Goal: Task Accomplishment & Management: Complete application form

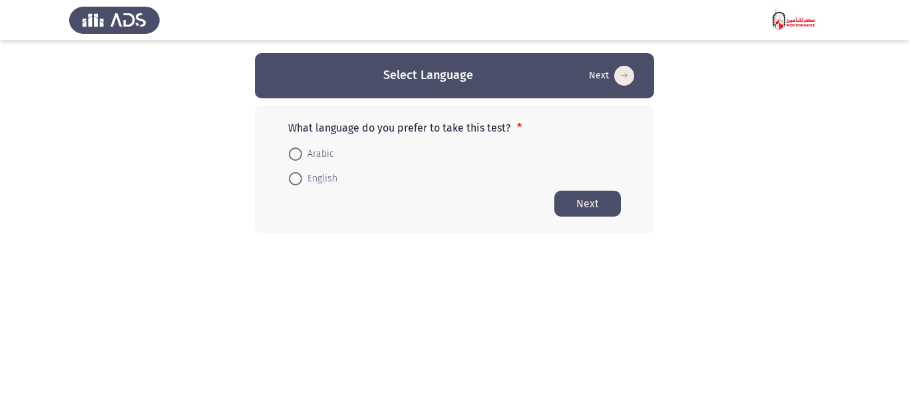
click at [312, 152] on span "Arabic" at bounding box center [318, 154] width 32 height 16
click at [302, 152] on input "Arabic" at bounding box center [295, 154] width 13 height 13
radio input "true"
click at [593, 207] on button "Next" at bounding box center [587, 203] width 67 height 26
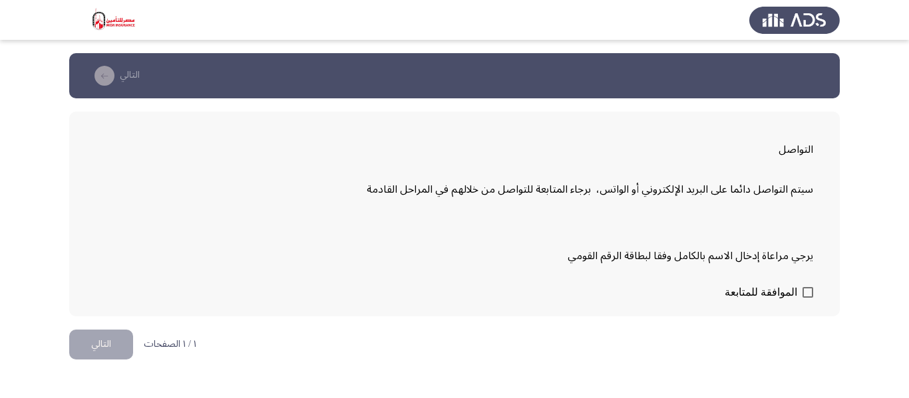
drag, startPoint x: 794, startPoint y: 281, endPoint x: 795, endPoint y: 291, distance: 9.3
click at [795, 291] on form "الموافقة للمتابعة" at bounding box center [454, 292] width 717 height 23
click at [804, 296] on span at bounding box center [807, 292] width 11 height 11
click at [807, 298] on input "الموافقة للمتابعة" at bounding box center [807, 298] width 1 height 1
checkbox input "true"
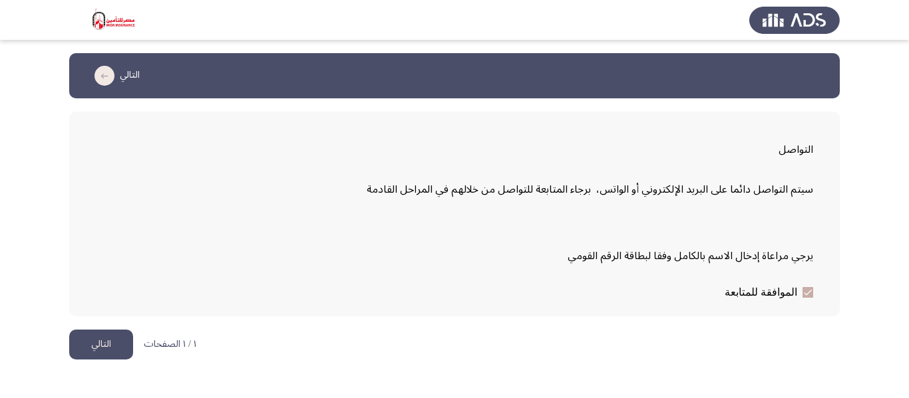
click at [122, 334] on button "التالي" at bounding box center [101, 345] width 64 height 30
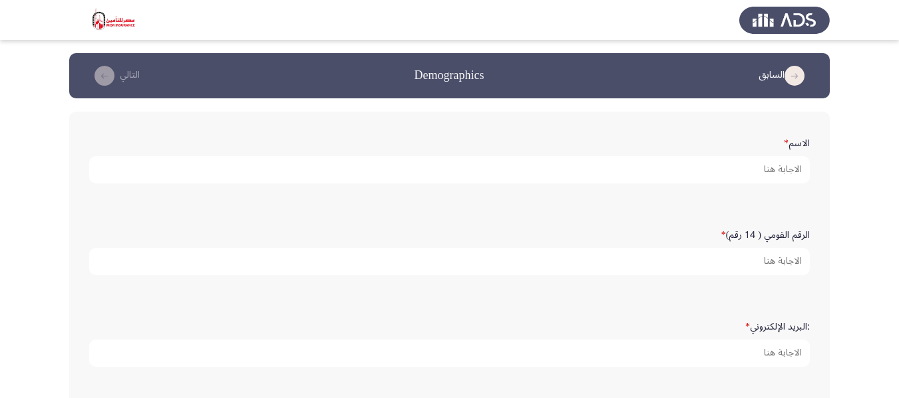
scroll to position [67, 0]
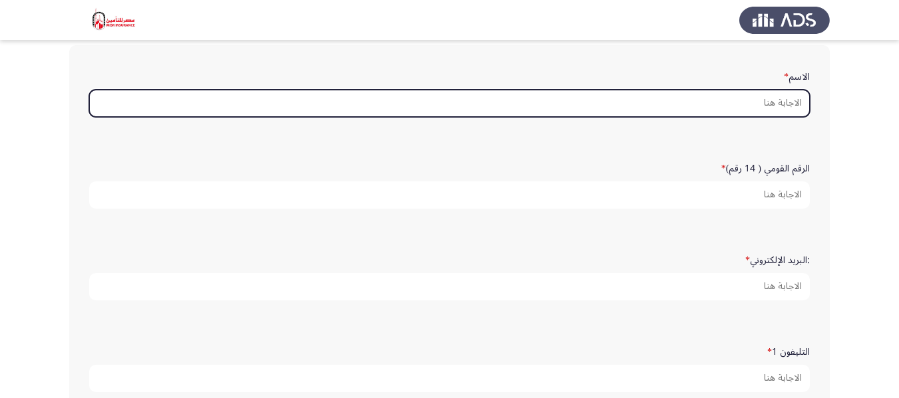
click at [726, 99] on input "الاسم *" at bounding box center [449, 103] width 720 height 27
type input "ب"
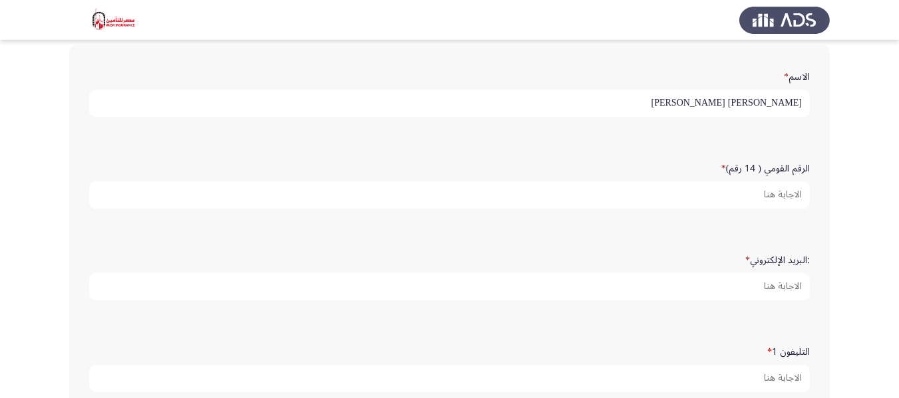
type input "[PERSON_NAME]"
type input "30606090101579"
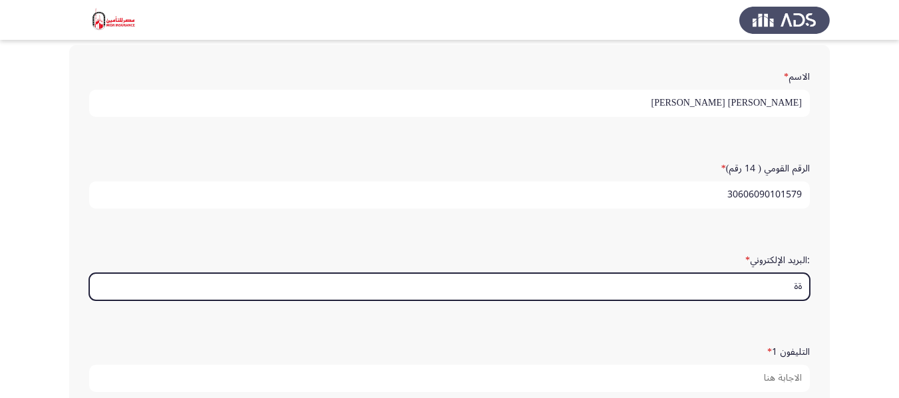
type input "ة"
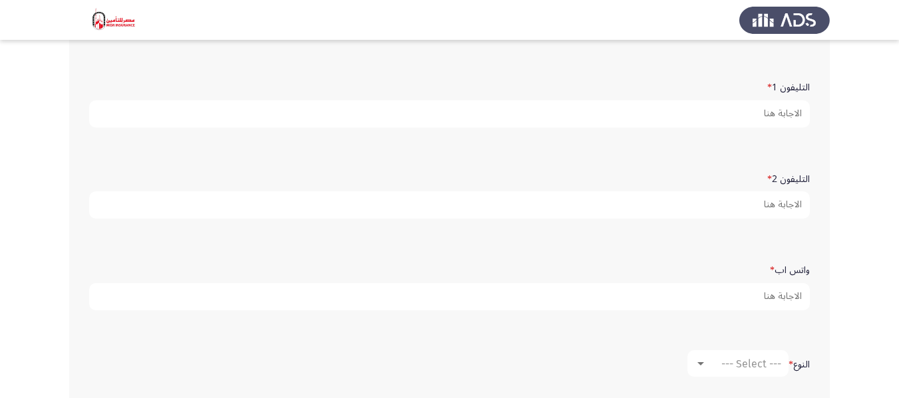
scroll to position [333, 0]
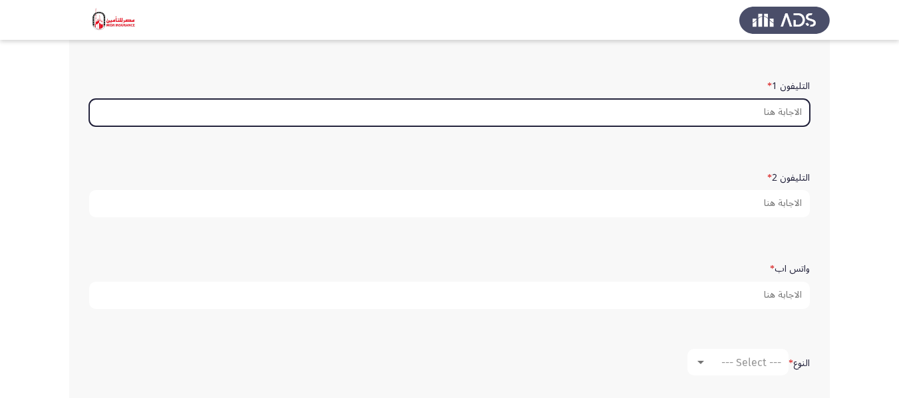
click at [722, 114] on input "التليفون 1 *" at bounding box center [449, 112] width 720 height 27
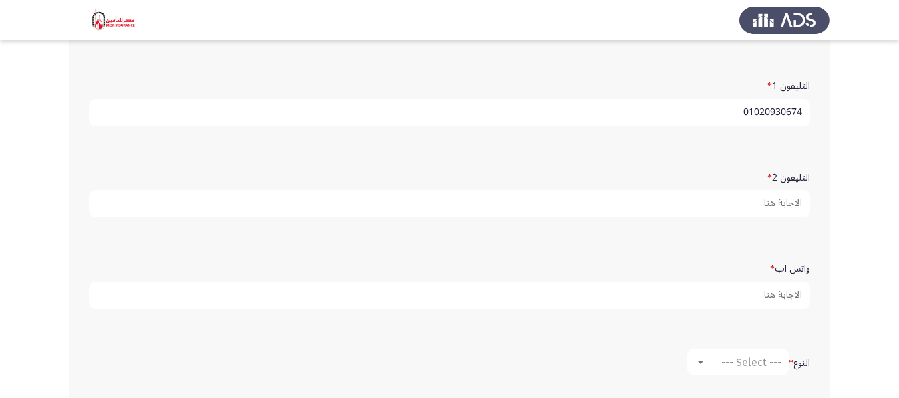
type input "01020930674"
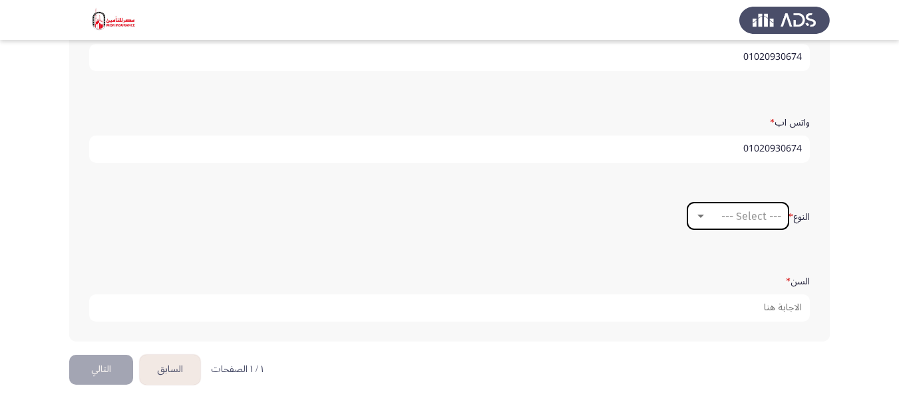
scroll to position [489, 0]
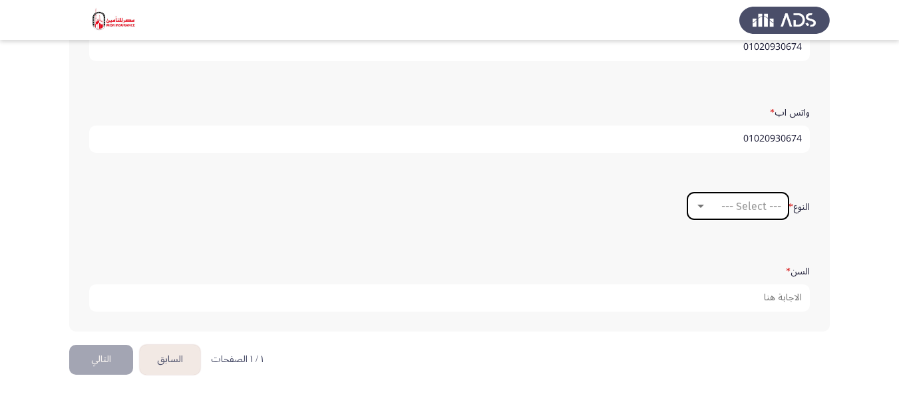
click at [721, 202] on span "--- Select ---" at bounding box center [751, 206] width 60 height 13
click at [712, 205] on span "ذكر" at bounding box center [735, 206] width 90 height 32
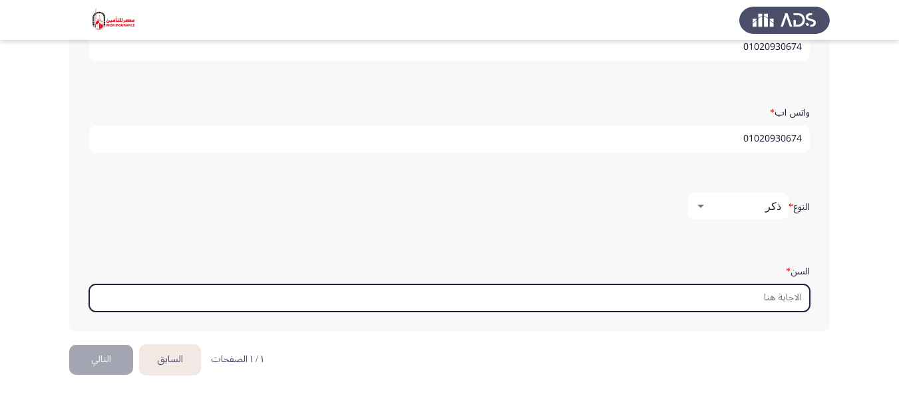
click at [715, 289] on input "السن *" at bounding box center [449, 298] width 720 height 27
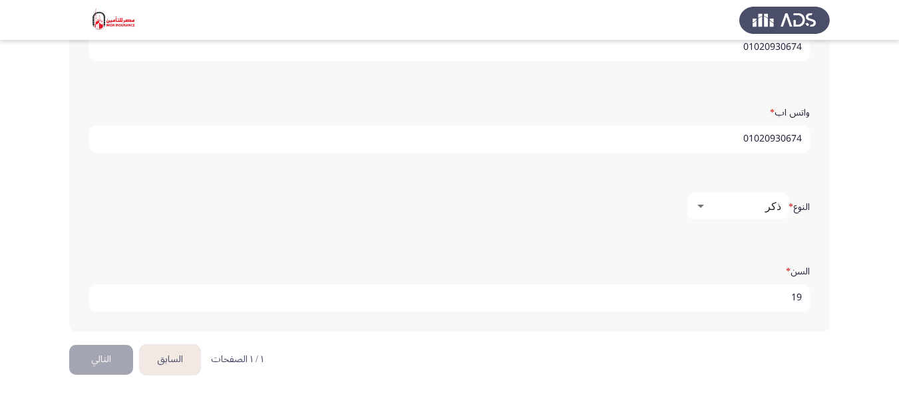
type input "19"
click at [694, 212] on div at bounding box center [700, 206] width 12 height 11
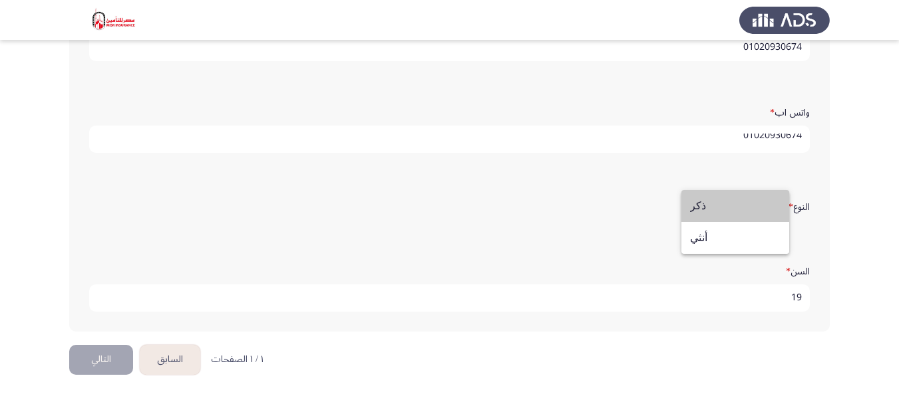
click at [692, 207] on span "ذكر" at bounding box center [735, 206] width 90 height 32
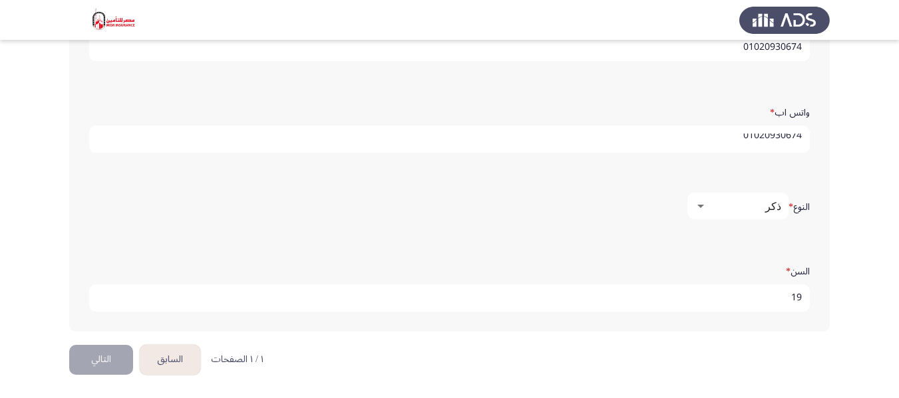
click at [98, 368] on button "التالي" at bounding box center [101, 360] width 64 height 30
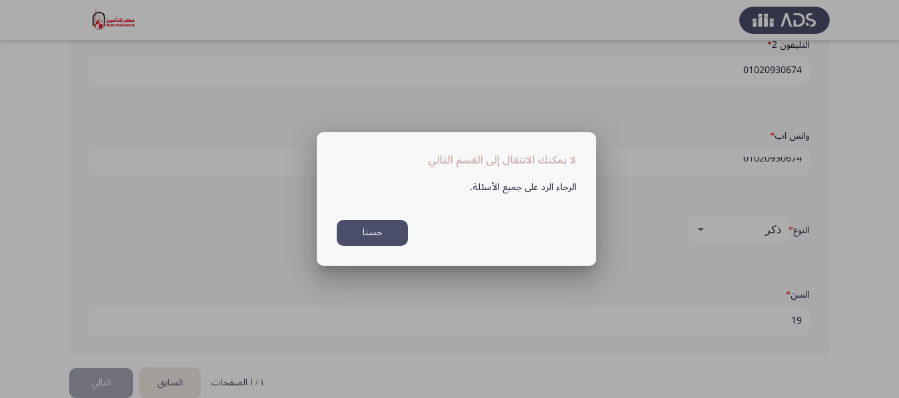
click at [411, 230] on div "الرجاء الرد على جميع الأسئلة. حسنا" at bounding box center [456, 207] width 271 height 77
click at [396, 237] on button "حسنا" at bounding box center [372, 233] width 71 height 26
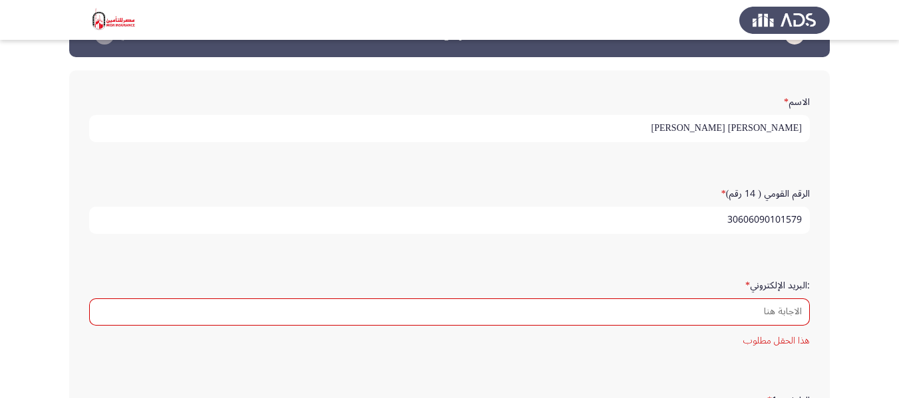
scroll to position [23, 0]
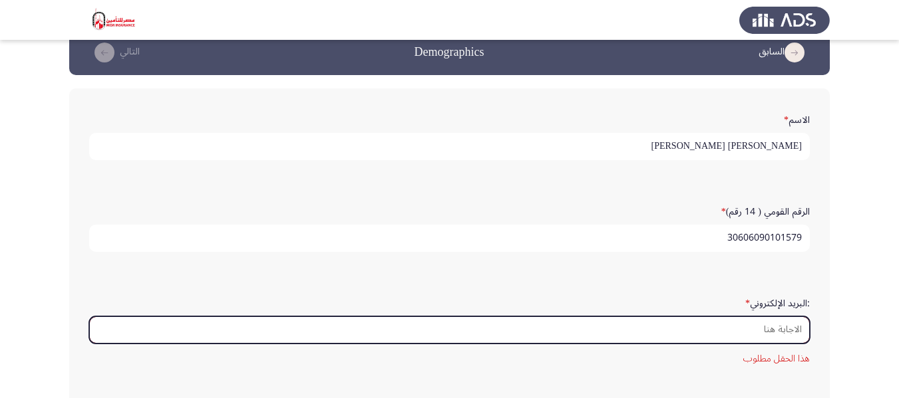
click at [770, 329] on input ":البريد الإلكتروني *" at bounding box center [449, 330] width 720 height 27
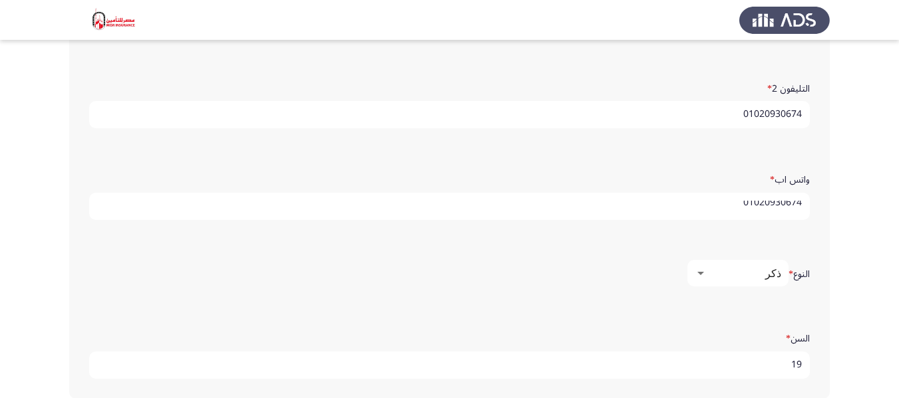
scroll to position [246, 0]
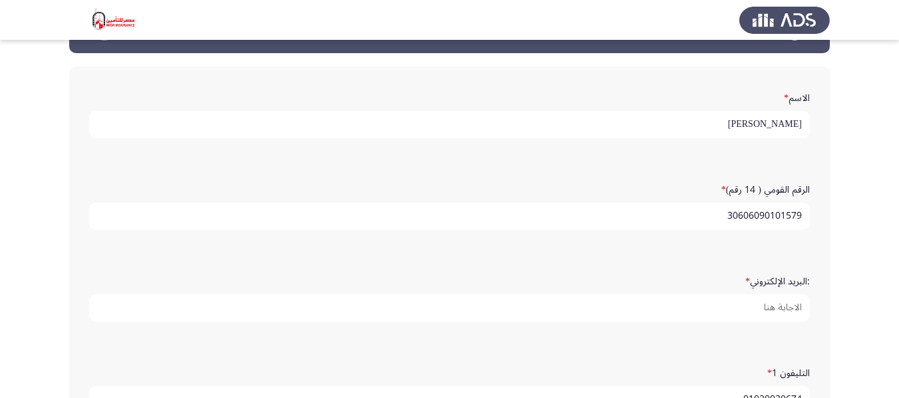
scroll to position [67, 0]
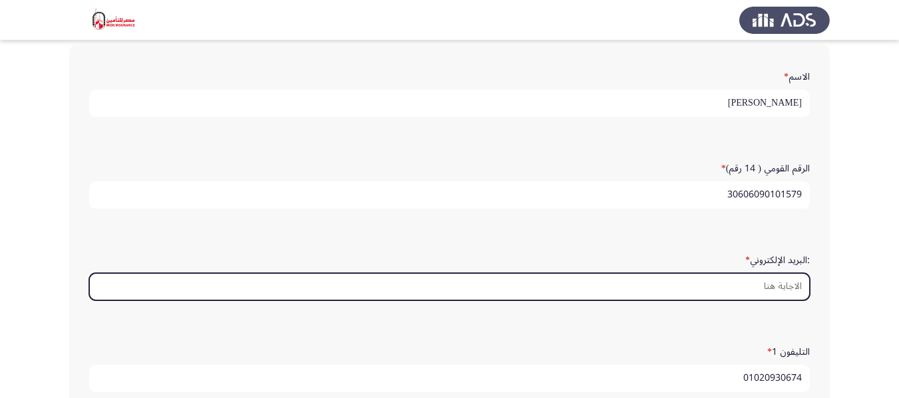
click at [784, 277] on input ":البريد الإلكتروني *" at bounding box center [449, 286] width 720 height 27
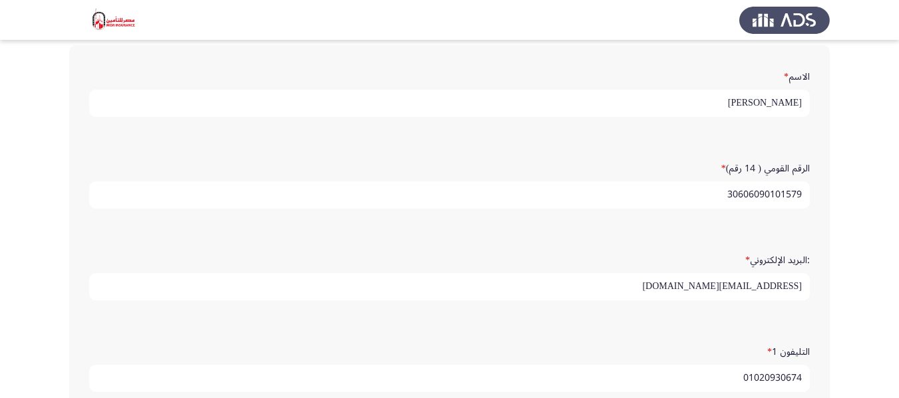
type input "[EMAIL_ADDRESS][DOMAIN_NAME]"
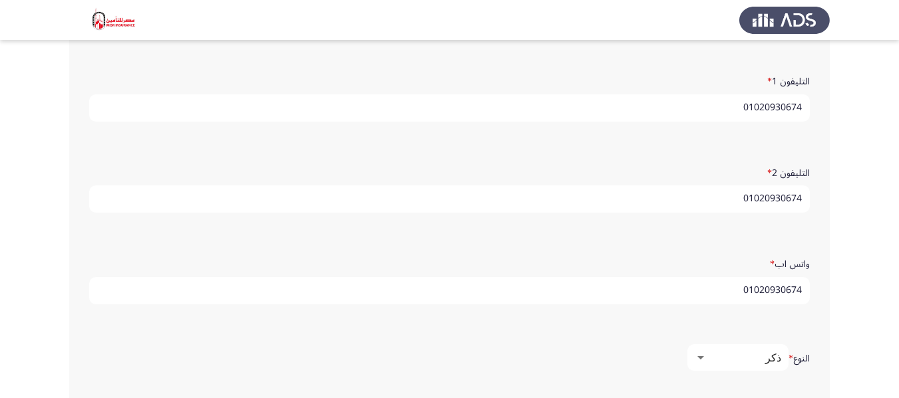
scroll to position [489, 0]
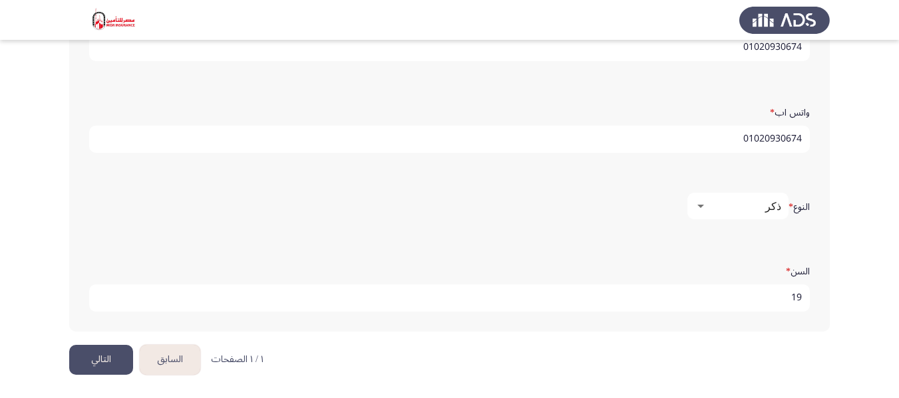
click at [69, 345] on button "التالي" at bounding box center [101, 360] width 64 height 30
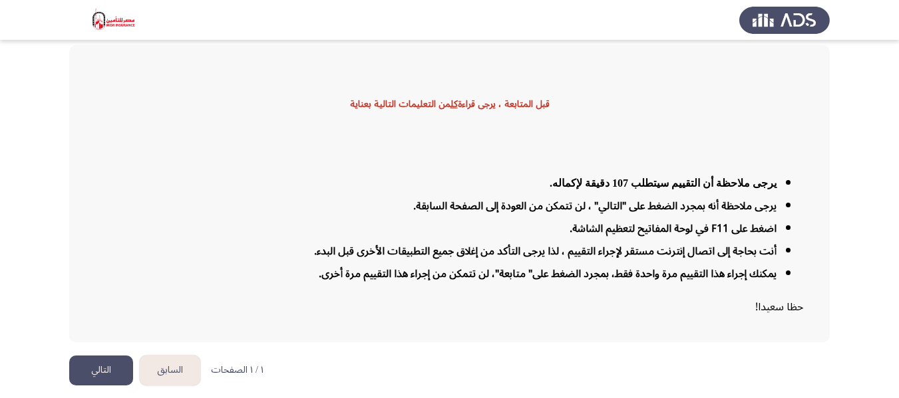
scroll to position [67, 0]
click at [114, 364] on button "التالي" at bounding box center [101, 370] width 64 height 30
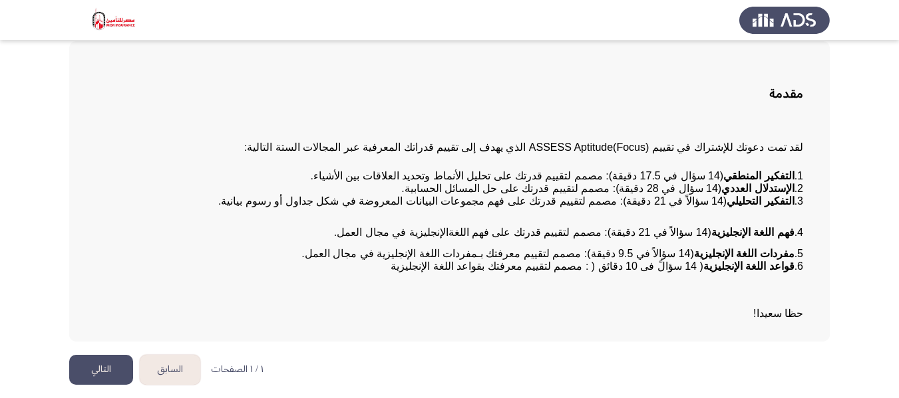
scroll to position [75, 0]
click at [104, 372] on button "التالي" at bounding box center [101, 370] width 64 height 30
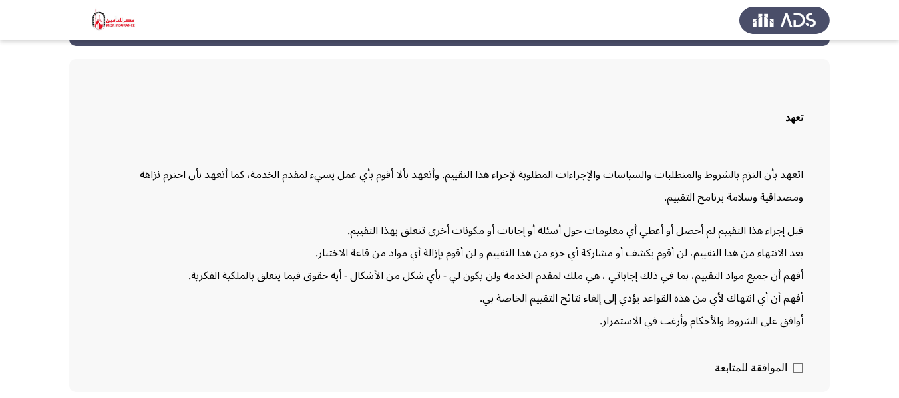
scroll to position [103, 0]
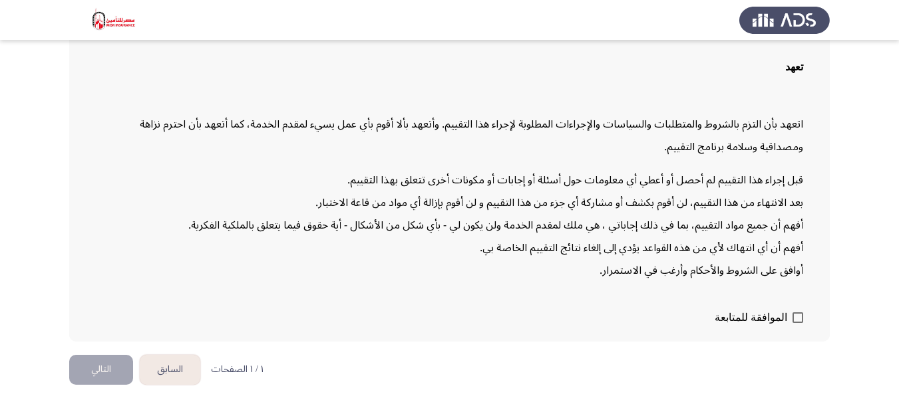
click at [790, 326] on form "الموافقة للمتابعة" at bounding box center [449, 317] width 707 height 23
click at [796, 318] on span at bounding box center [797, 318] width 11 height 11
click at [797, 323] on input "الموافقة للمتابعة" at bounding box center [797, 323] width 1 height 1
checkbox input "true"
click at [100, 380] on button "التالي" at bounding box center [101, 370] width 64 height 30
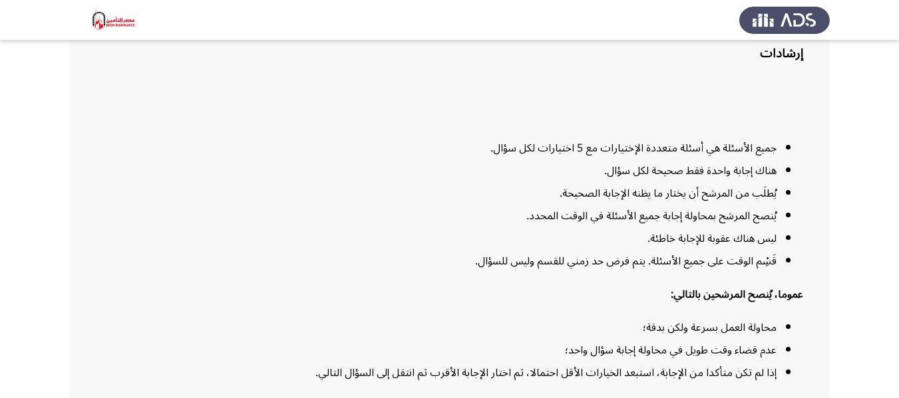
scroll to position [178, 0]
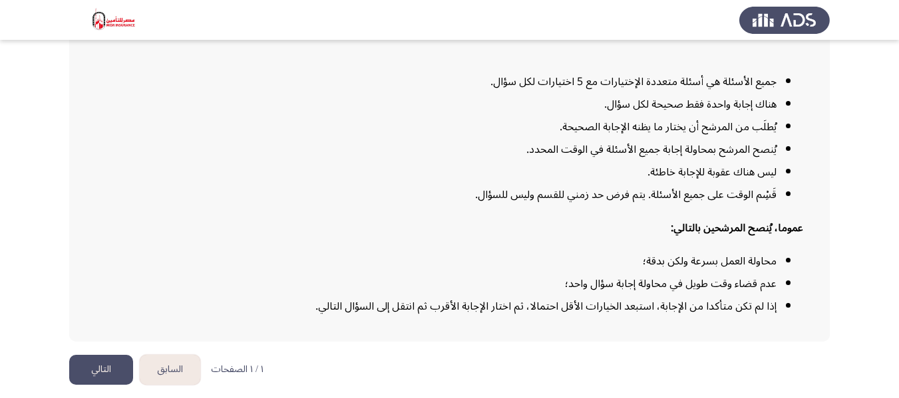
click at [122, 371] on button "التالي" at bounding box center [101, 370] width 64 height 30
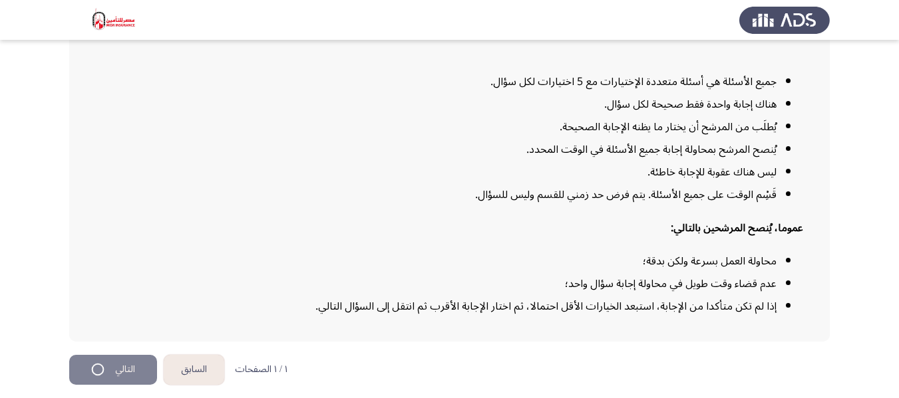
scroll to position [0, 0]
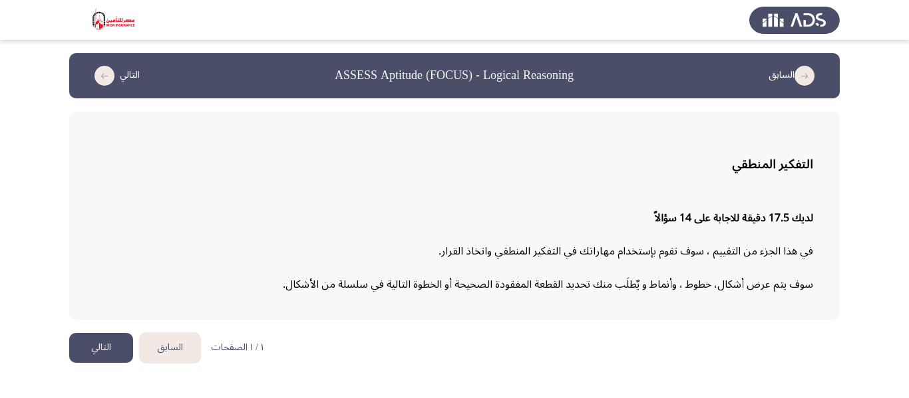
click at [100, 346] on button "التالي" at bounding box center [101, 348] width 64 height 30
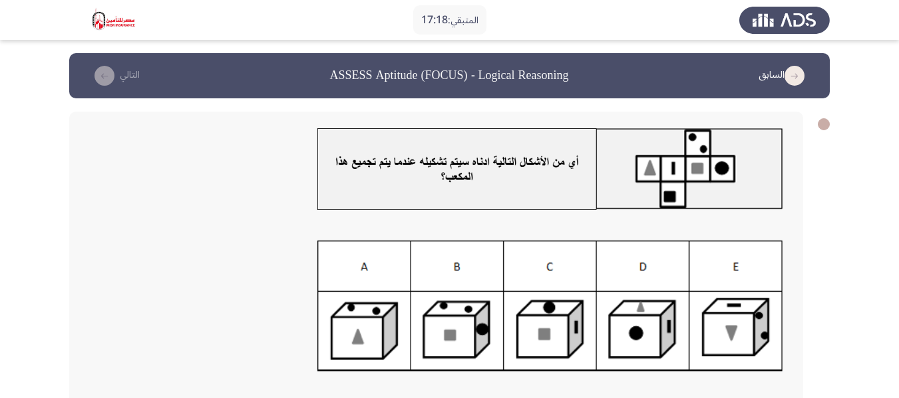
scroll to position [67, 0]
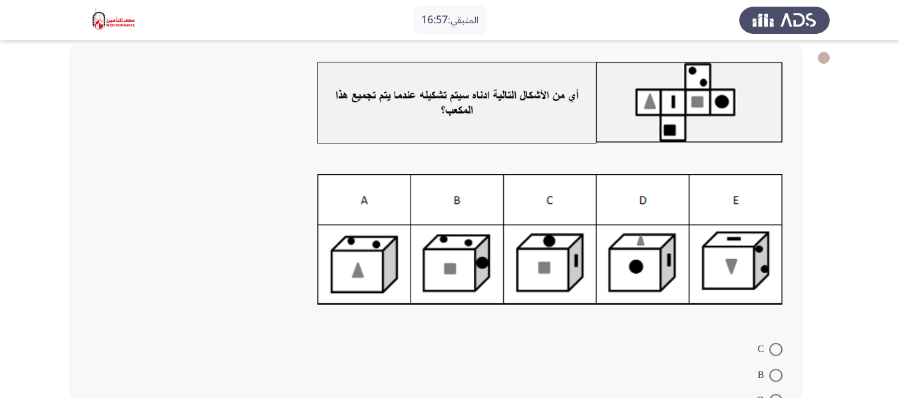
click at [384, 204] on img at bounding box center [550, 240] width 466 height 132
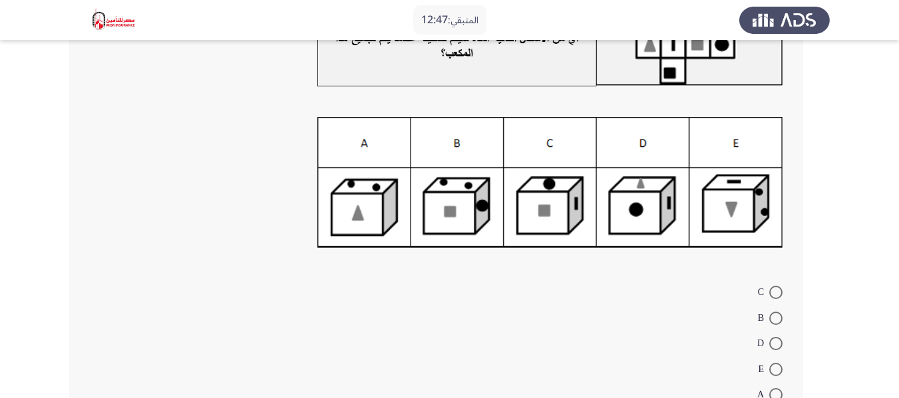
scroll to position [200, 0]
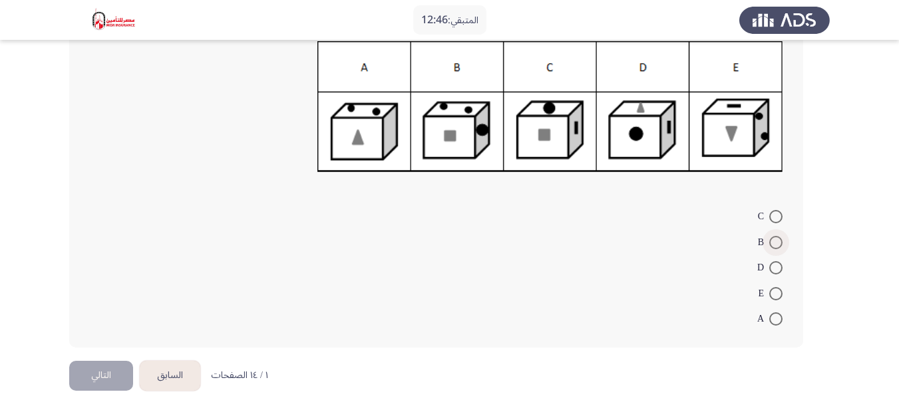
click at [770, 235] on label "B" at bounding box center [770, 243] width 25 height 16
click at [770, 236] on input "B" at bounding box center [775, 242] width 13 height 13
radio input "true"
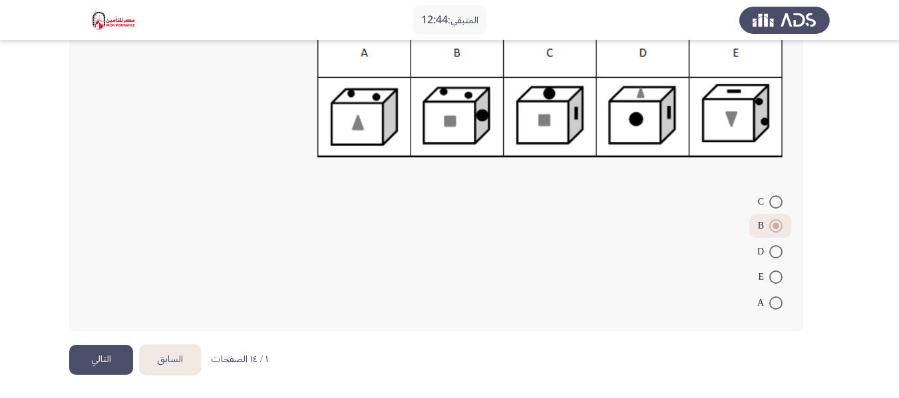
click at [123, 355] on button "التالي" at bounding box center [101, 360] width 64 height 30
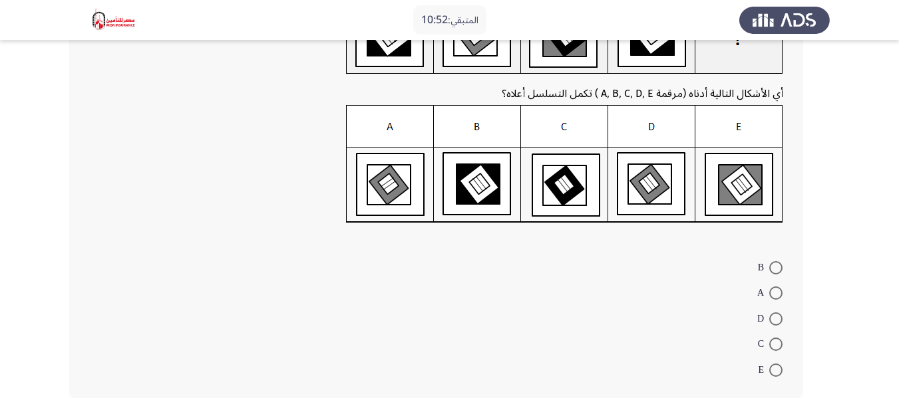
scroll to position [131, 0]
click at [775, 298] on span at bounding box center [775, 292] width 13 height 13
click at [775, 298] on input "A" at bounding box center [775, 292] width 13 height 13
radio input "true"
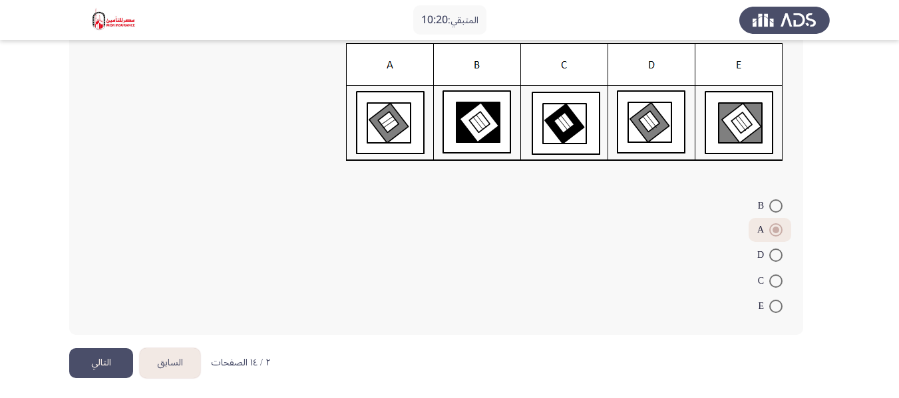
scroll to position [196, 0]
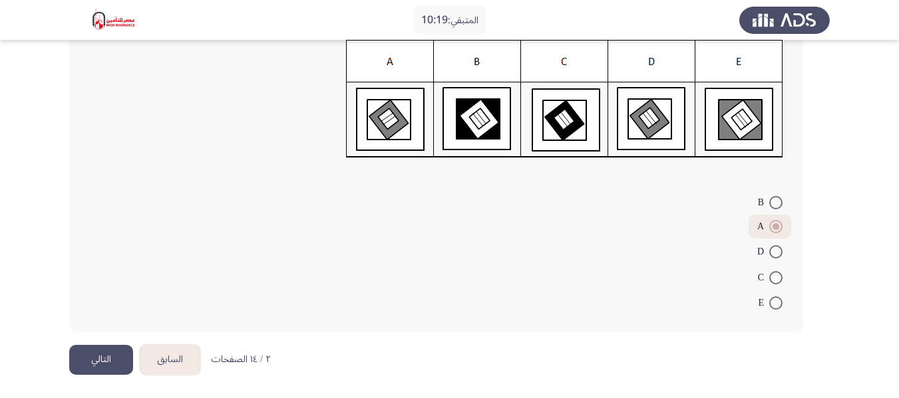
click at [104, 357] on button "التالي" at bounding box center [101, 360] width 64 height 30
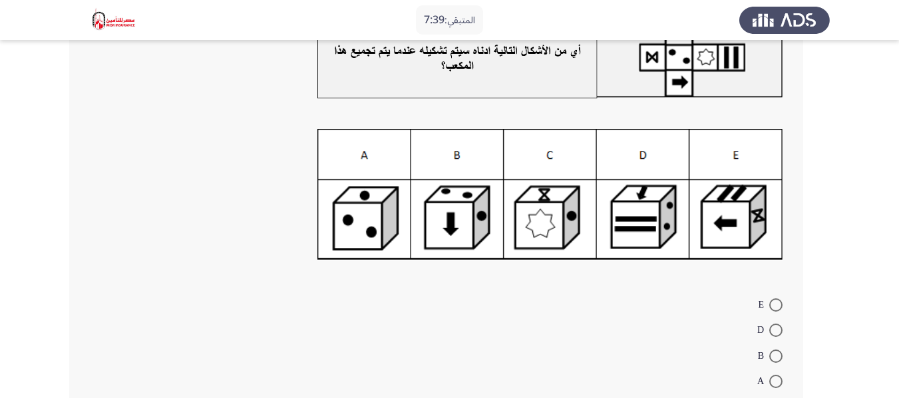
scroll to position [133, 0]
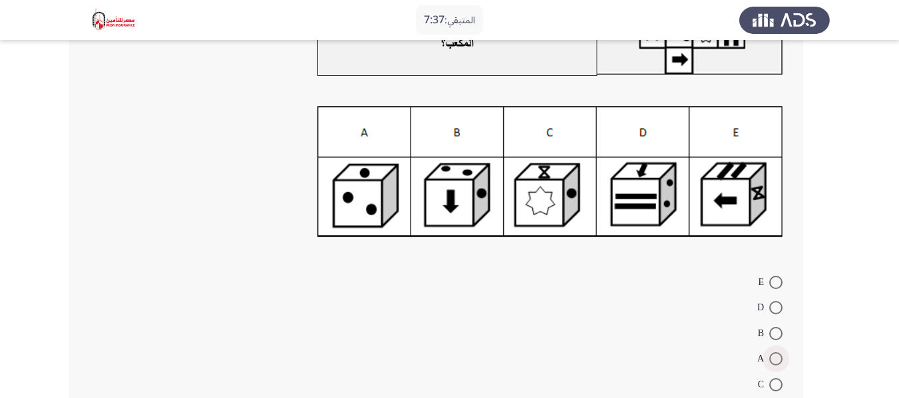
click at [772, 353] on span at bounding box center [775, 359] width 13 height 13
click at [772, 353] on input "A" at bounding box center [775, 359] width 13 height 13
radio input "true"
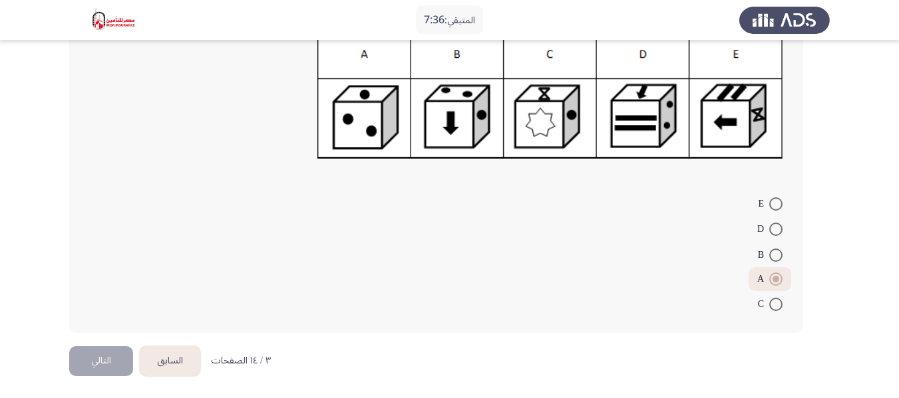
scroll to position [213, 0]
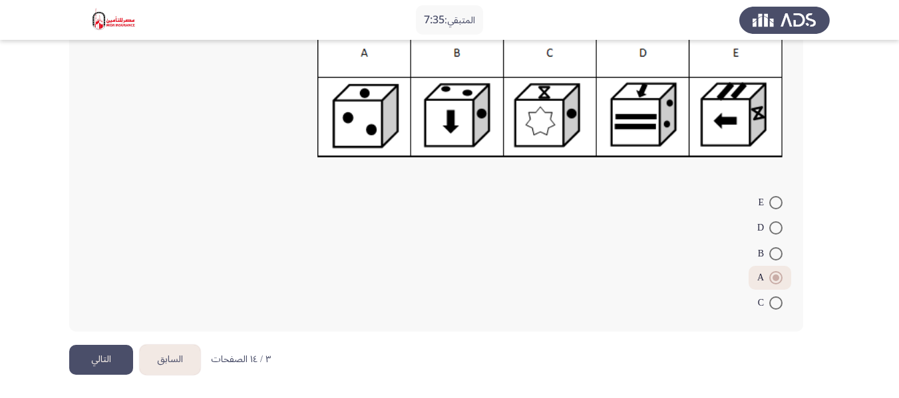
click at [112, 361] on button "التالي" at bounding box center [101, 360] width 64 height 30
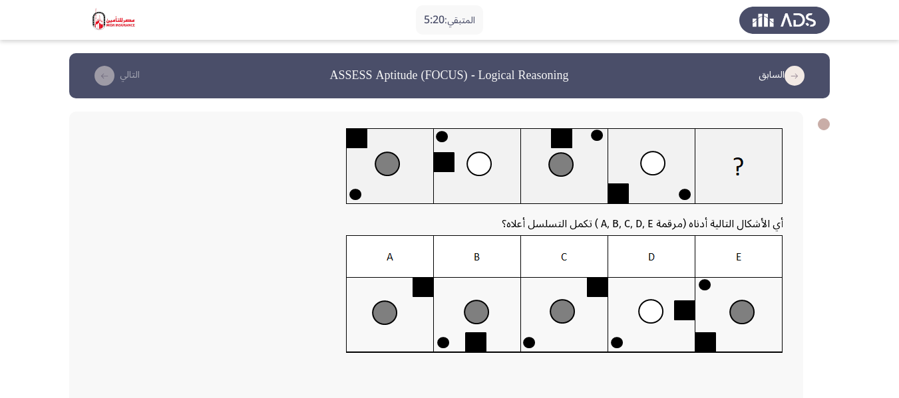
scroll to position [67, 0]
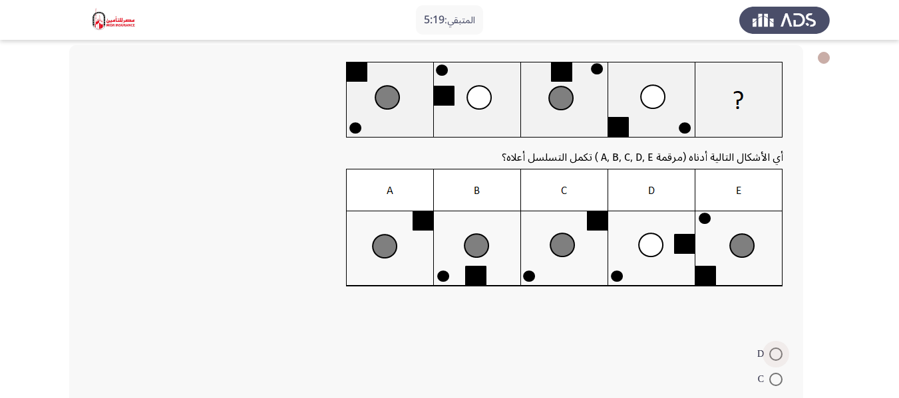
click at [778, 353] on span at bounding box center [775, 354] width 13 height 13
click at [778, 353] on input "D" at bounding box center [775, 354] width 13 height 13
radio input "true"
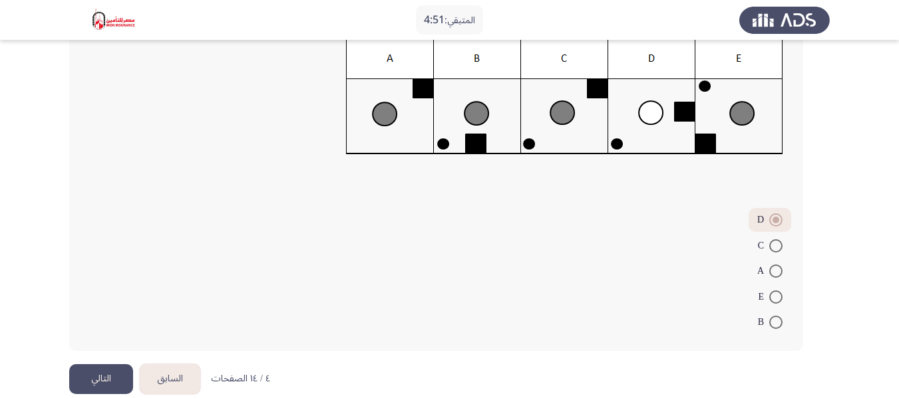
scroll to position [200, 0]
click at [774, 251] on span at bounding box center [775, 245] width 13 height 13
click at [774, 251] on input "C" at bounding box center [775, 245] width 13 height 13
radio input "true"
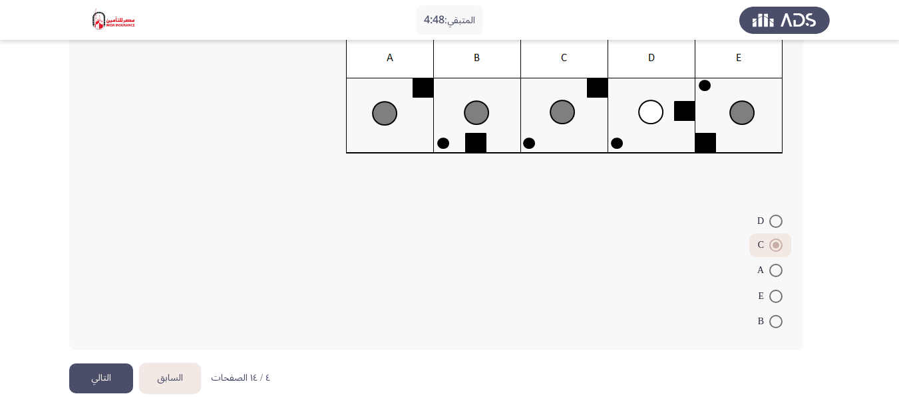
click at [120, 379] on button "التالي" at bounding box center [101, 379] width 64 height 30
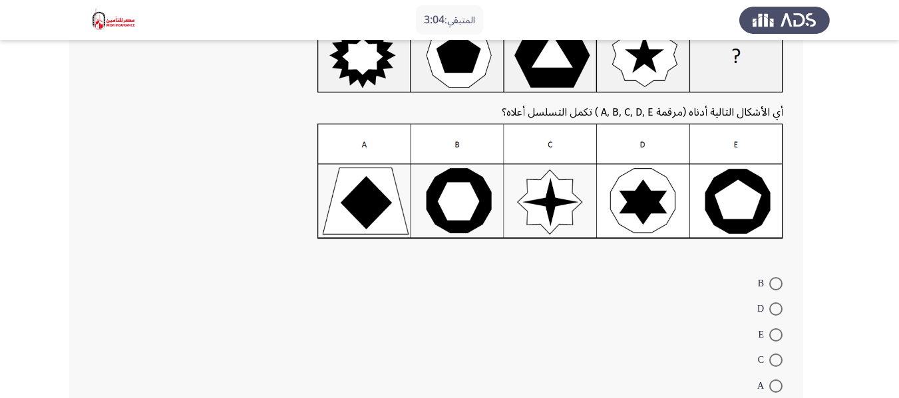
scroll to position [133, 0]
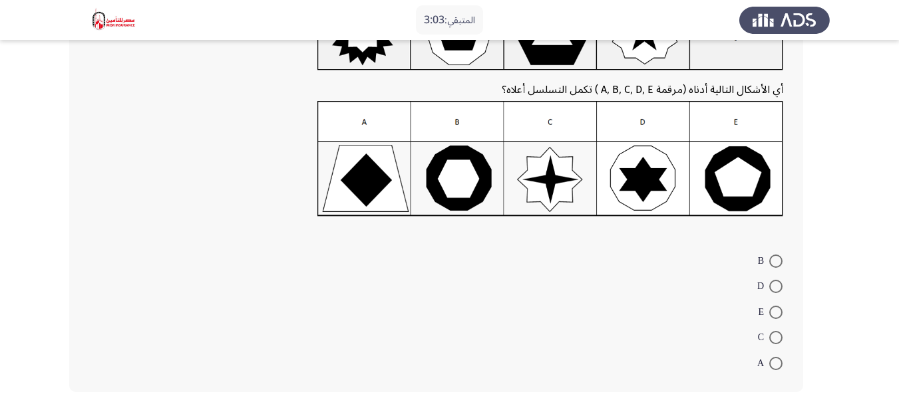
click at [771, 310] on span at bounding box center [775, 312] width 13 height 13
click at [771, 310] on input "E" at bounding box center [775, 312] width 13 height 13
radio input "true"
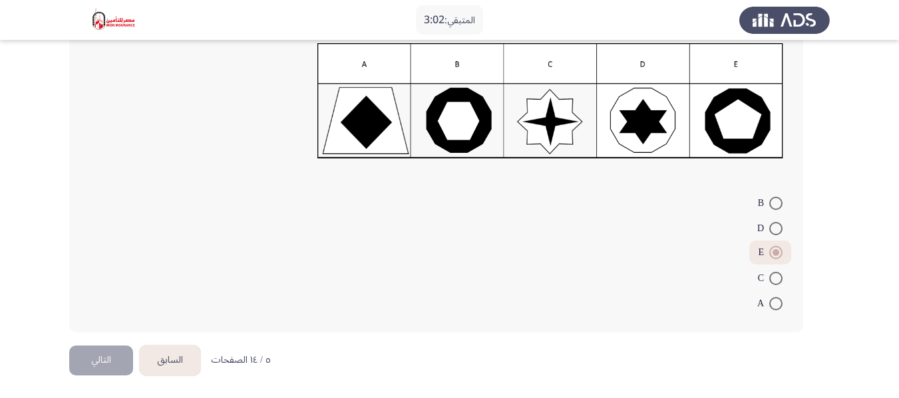
scroll to position [192, 0]
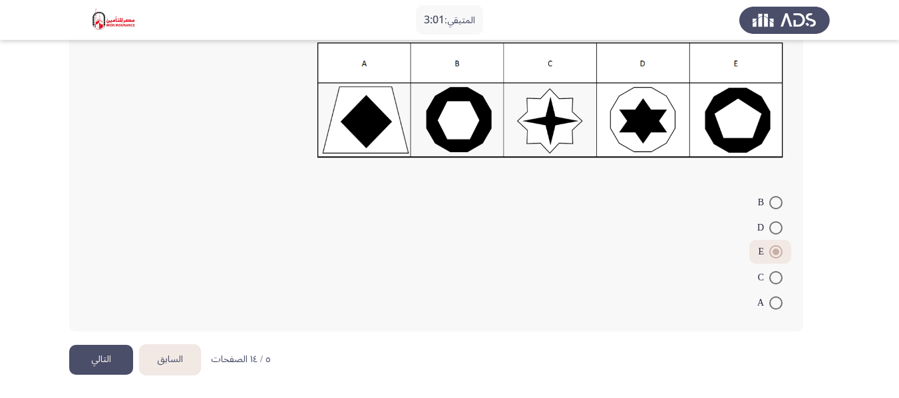
click at [108, 356] on button "التالي" at bounding box center [101, 360] width 64 height 30
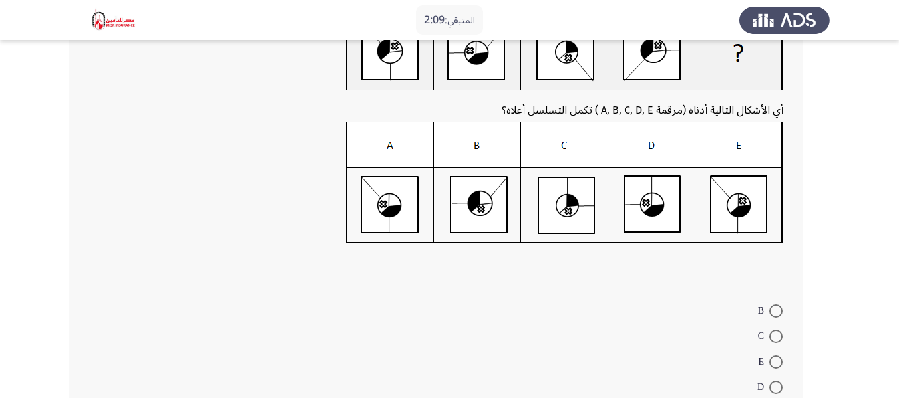
scroll to position [200, 0]
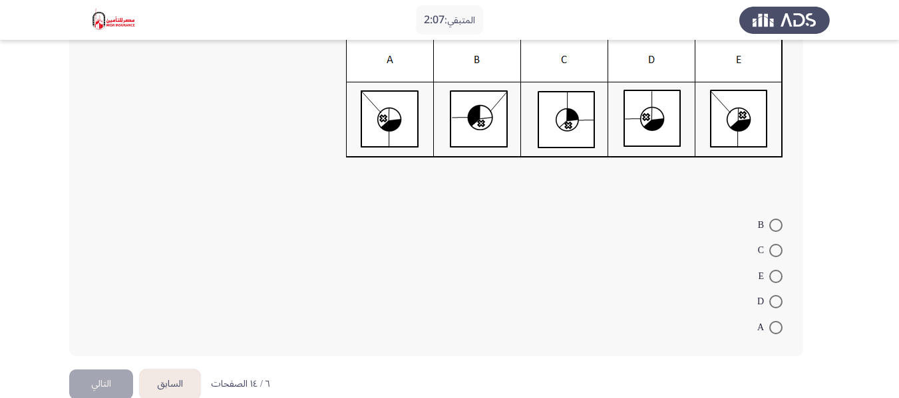
click at [771, 298] on span at bounding box center [775, 301] width 13 height 13
click at [771, 298] on input "D" at bounding box center [775, 301] width 13 height 13
radio input "true"
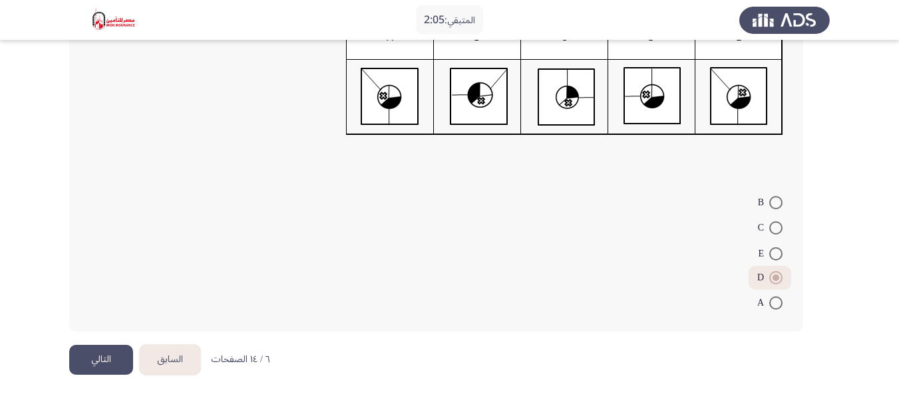
click at [94, 353] on button "التالي" at bounding box center [101, 360] width 64 height 30
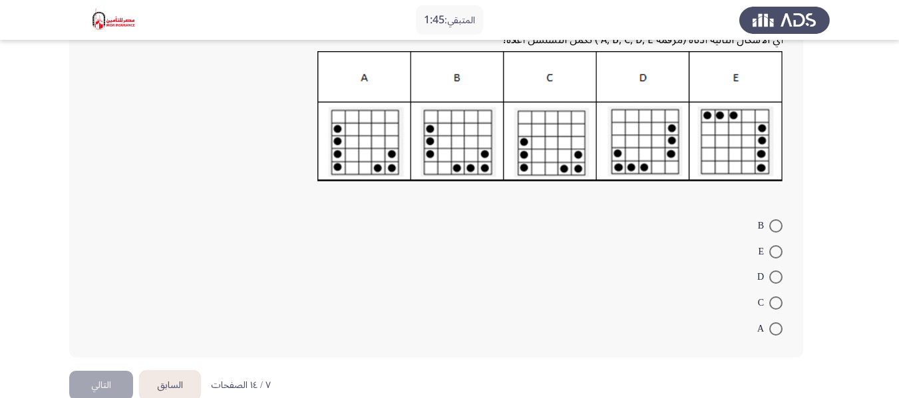
scroll to position [200, 0]
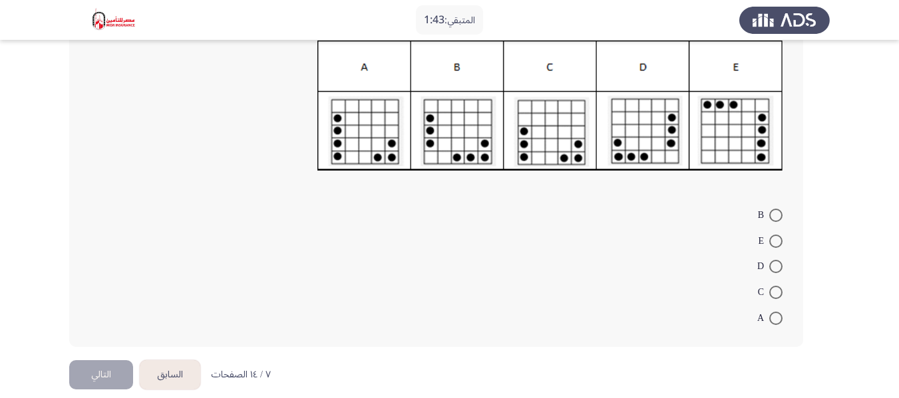
click at [778, 267] on span at bounding box center [775, 266] width 13 height 13
click at [778, 267] on input "D" at bounding box center [775, 266] width 13 height 13
radio input "true"
click at [119, 360] on button "التالي" at bounding box center [101, 374] width 64 height 30
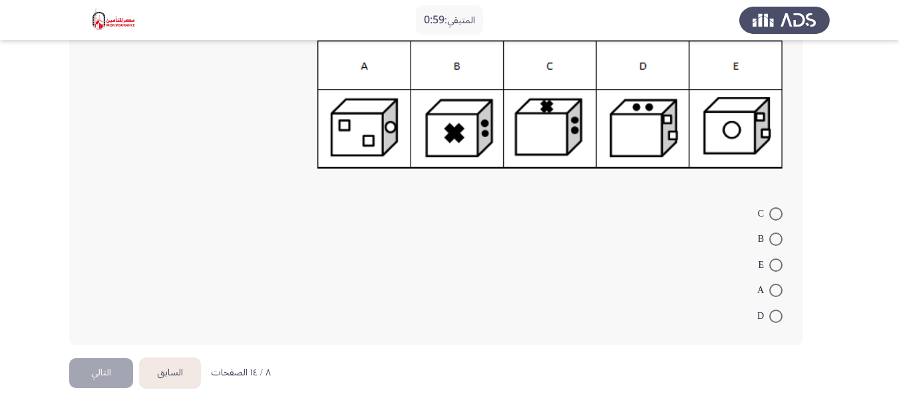
click at [773, 267] on span at bounding box center [775, 265] width 13 height 13
click at [773, 267] on input "E" at bounding box center [775, 265] width 13 height 13
radio input "true"
click at [113, 371] on button "التالي" at bounding box center [101, 372] width 64 height 30
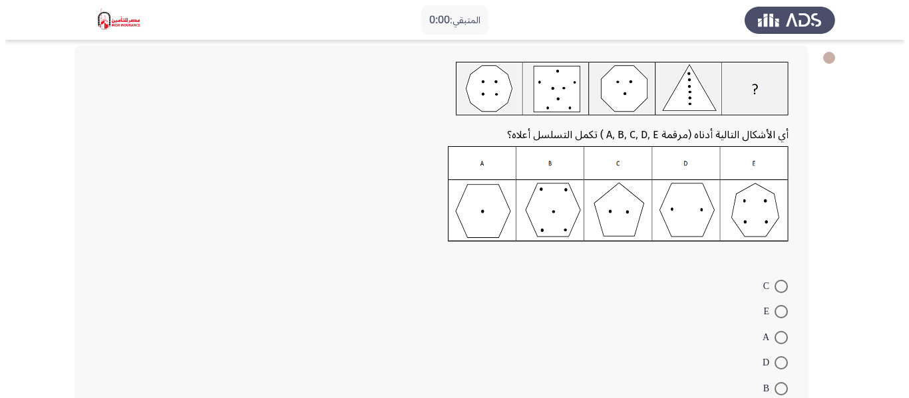
scroll to position [0, 0]
